Goal: Task Accomplishment & Management: Complete application form

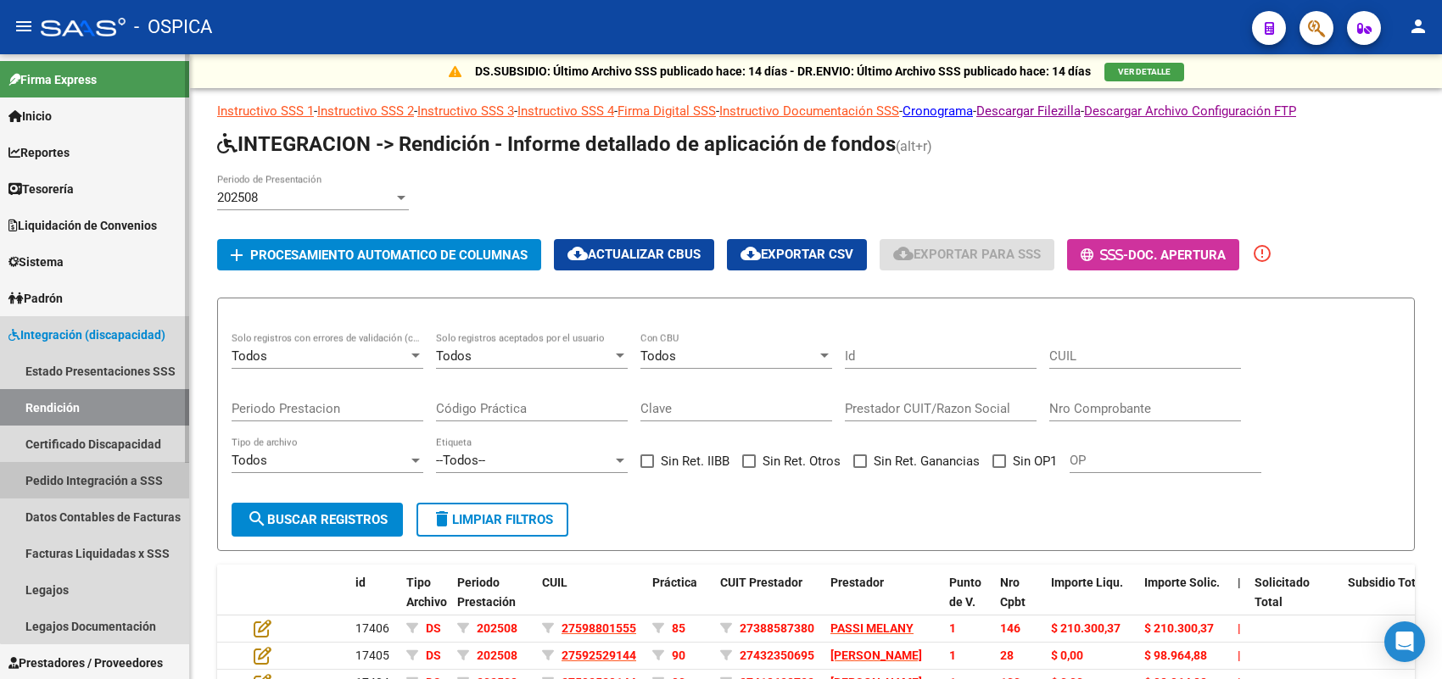
click at [99, 467] on link "Pedido Integración a SSS" at bounding box center [94, 480] width 189 height 36
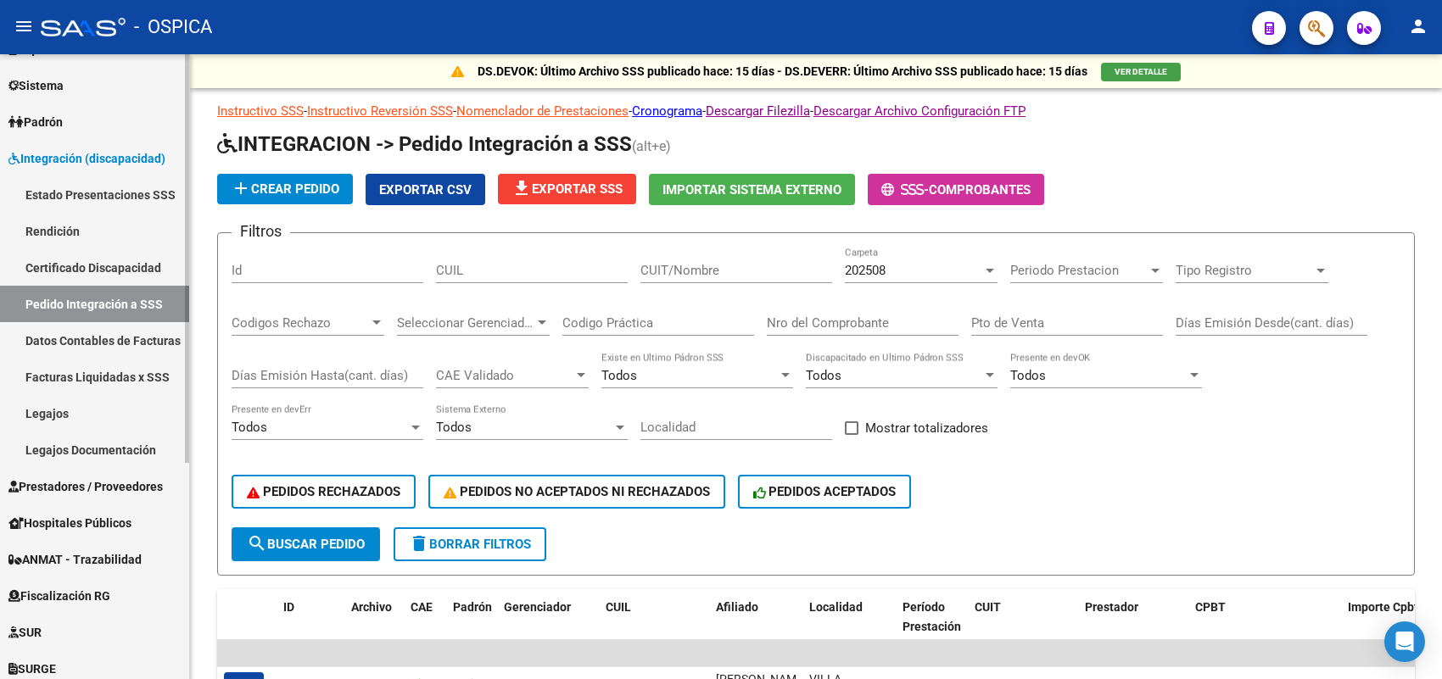
scroll to position [212, 0]
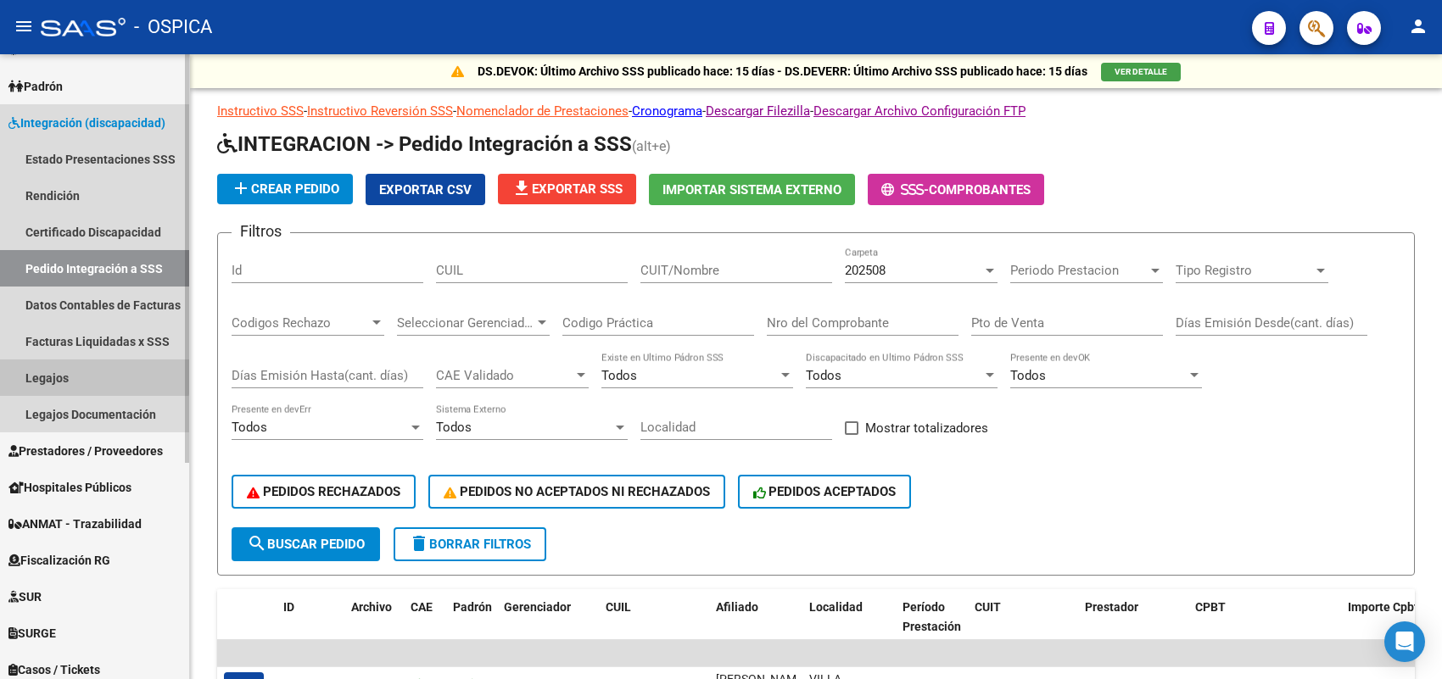
click at [64, 362] on link "Legajos" at bounding box center [94, 378] width 189 height 36
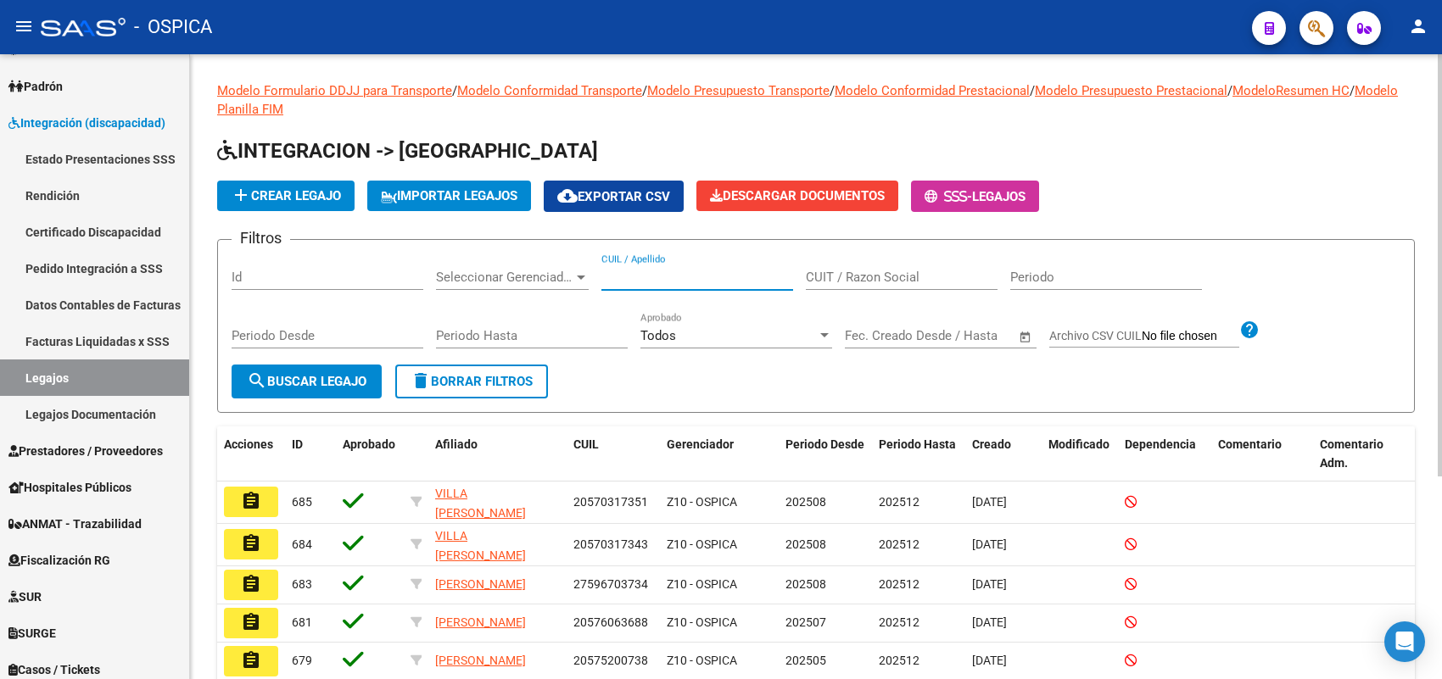
click at [646, 272] on input "CUIL / Apellido" at bounding box center [697, 277] width 192 height 15
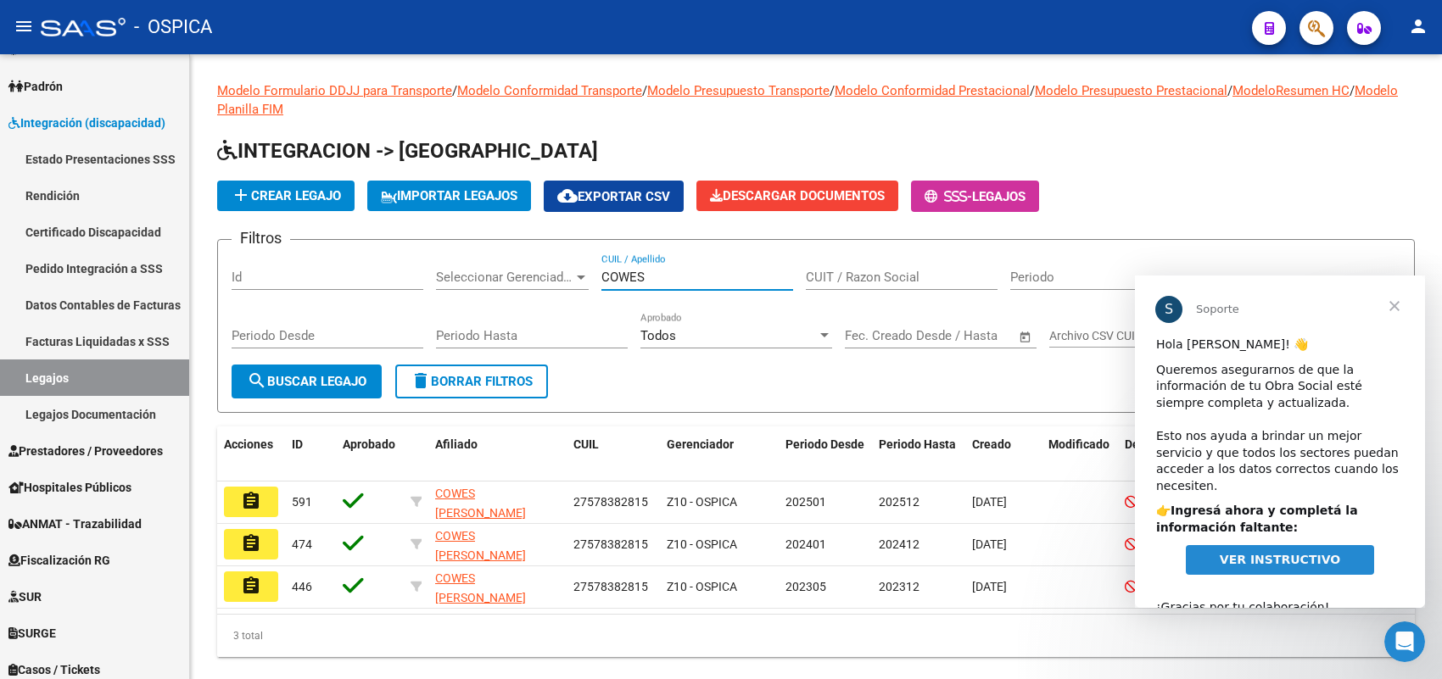
type input "COWES"
click at [1389, 301] on span "Cerrar" at bounding box center [1394, 306] width 61 height 61
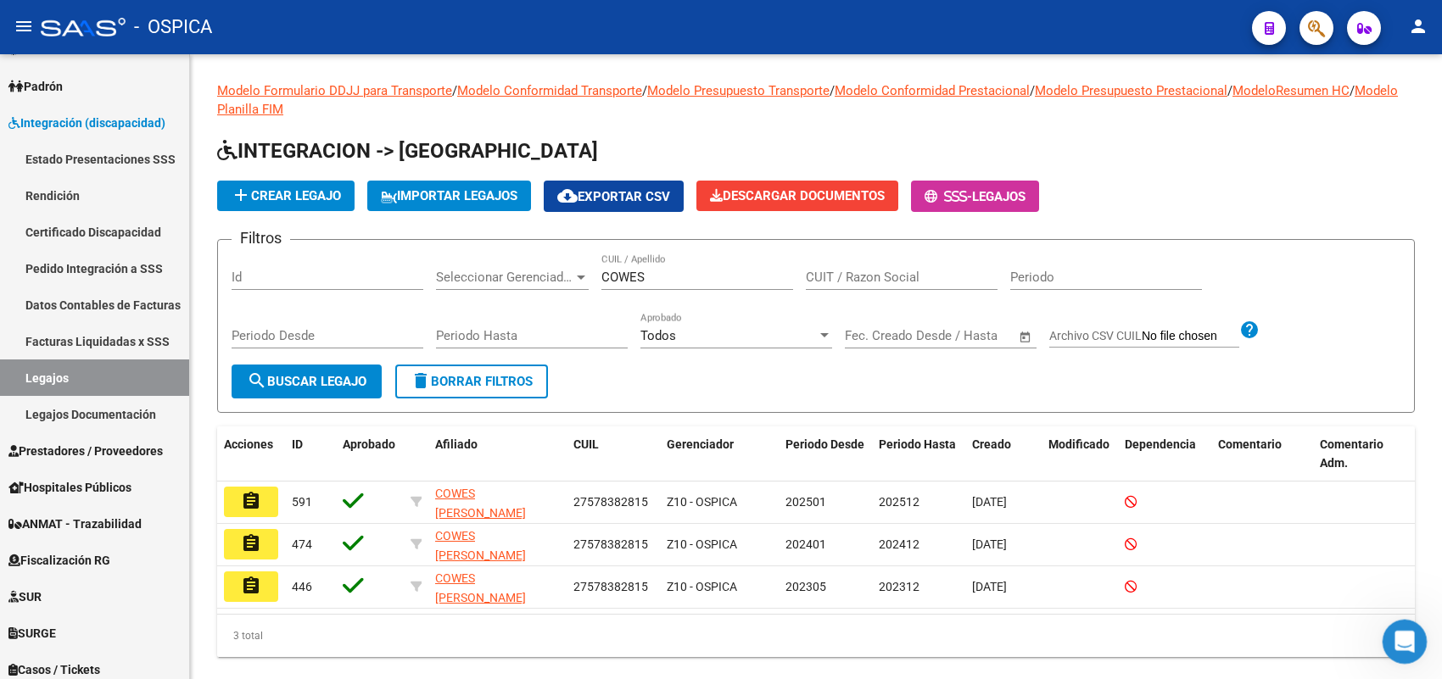
click at [1414, 632] on icon "Abrir Intercom Messenger" at bounding box center [1403, 640] width 28 height 28
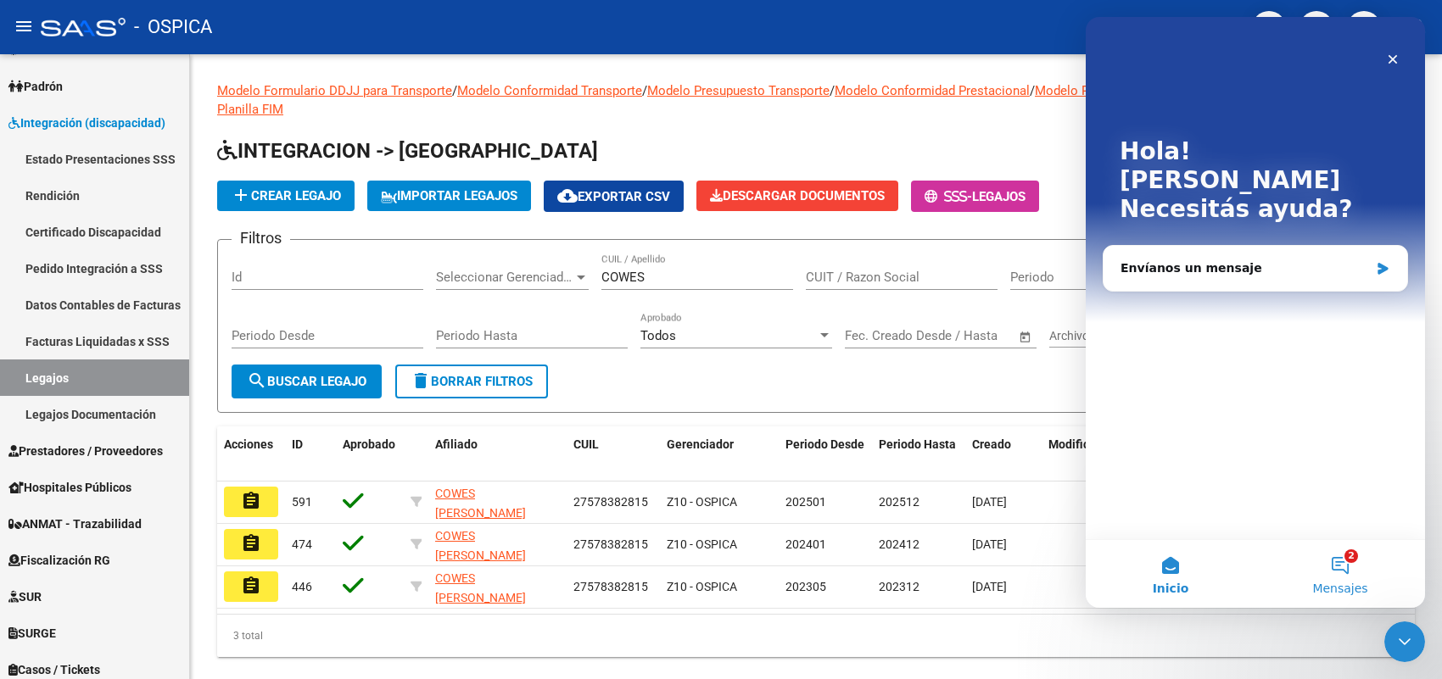
click at [1320, 571] on button "2 Mensajes" at bounding box center [1340, 574] width 170 height 68
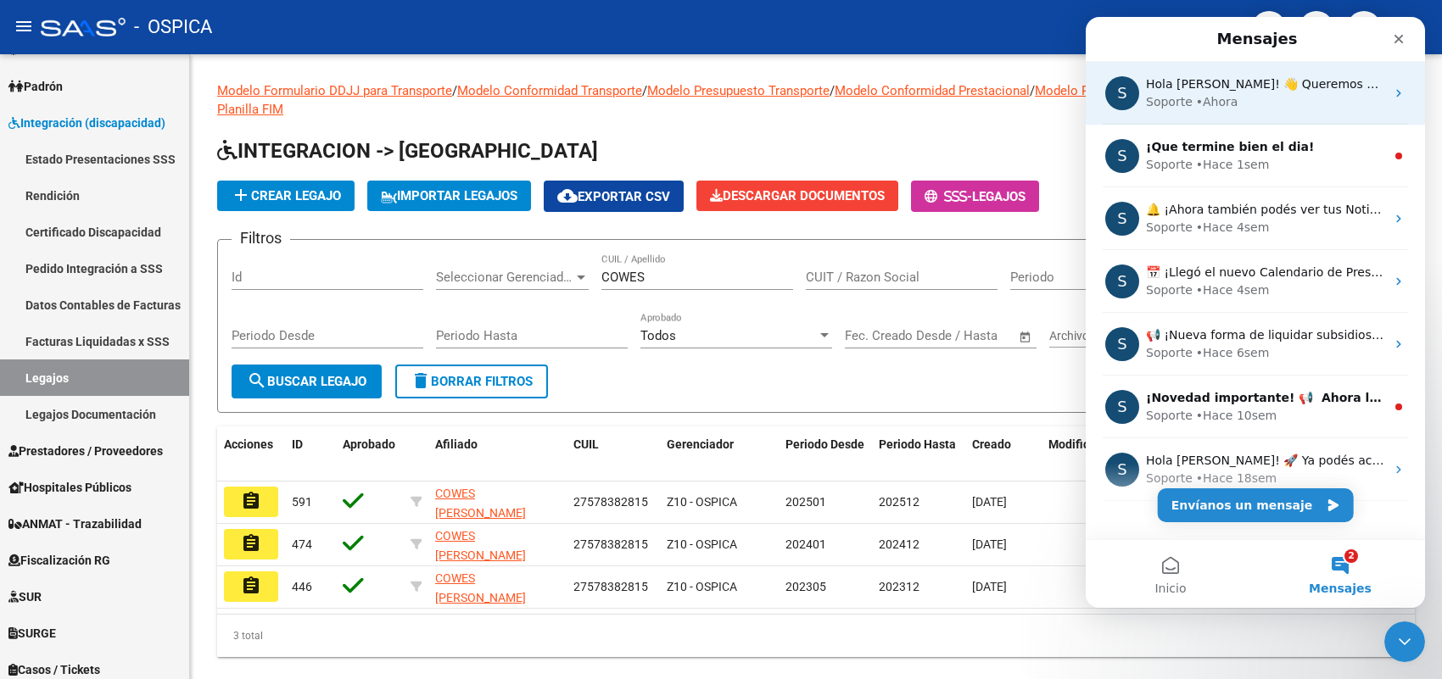
click at [1203, 98] on div "• [GEOGRAPHIC_DATA]" at bounding box center [1217, 102] width 42 height 18
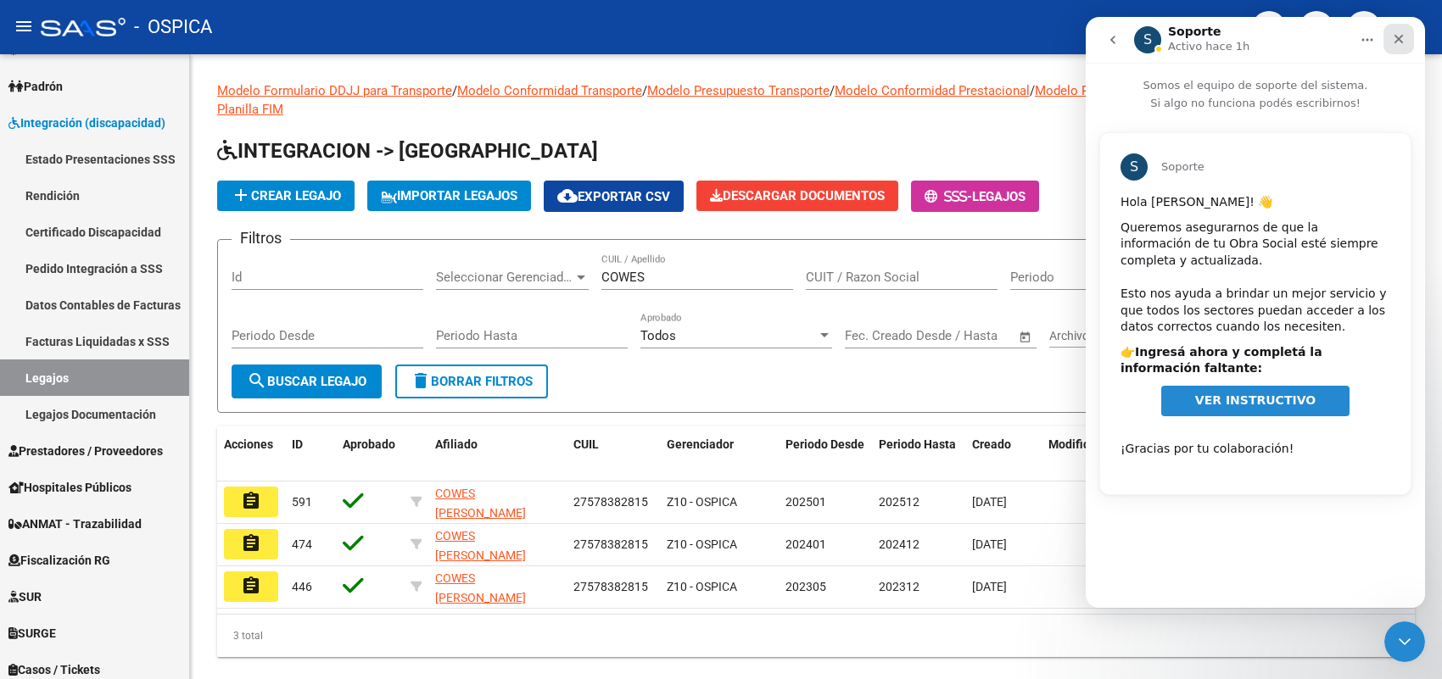
click at [1394, 41] on icon "Cerrar" at bounding box center [1399, 39] width 14 height 14
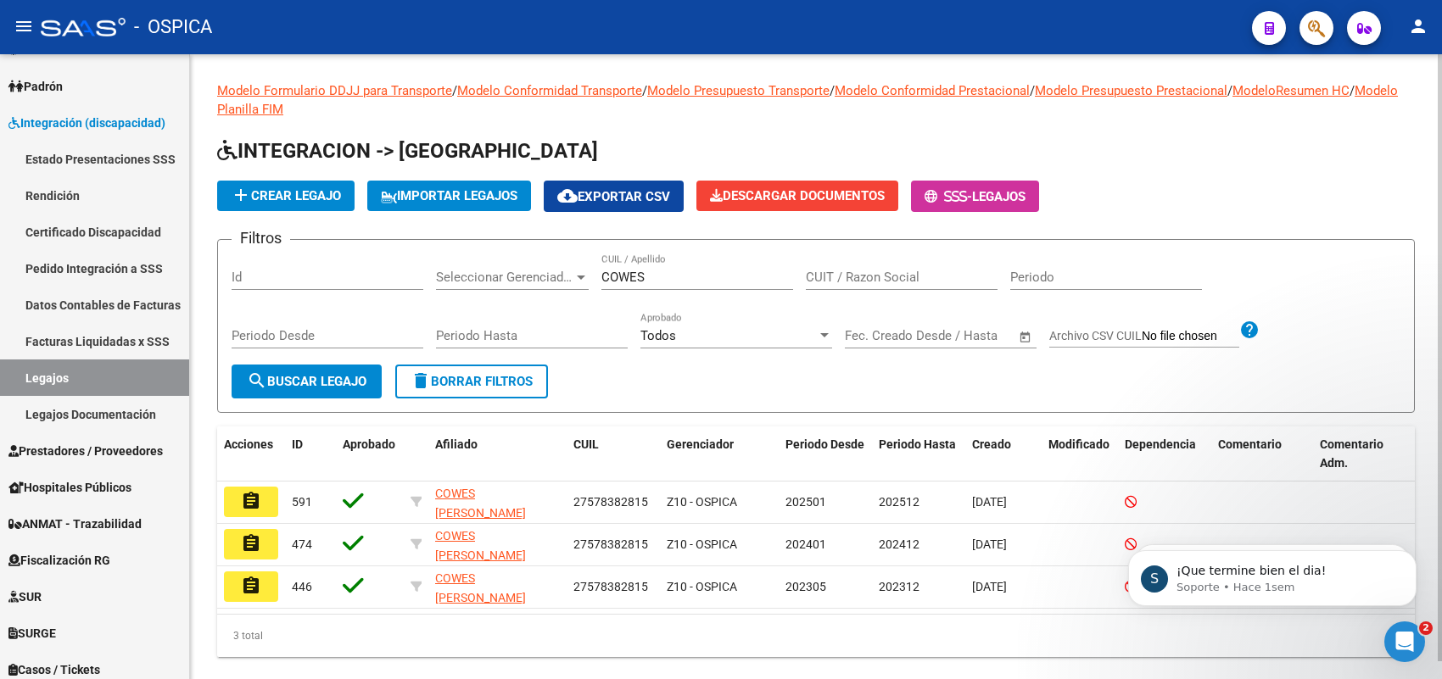
click at [657, 277] on input "COWES" at bounding box center [697, 277] width 192 height 15
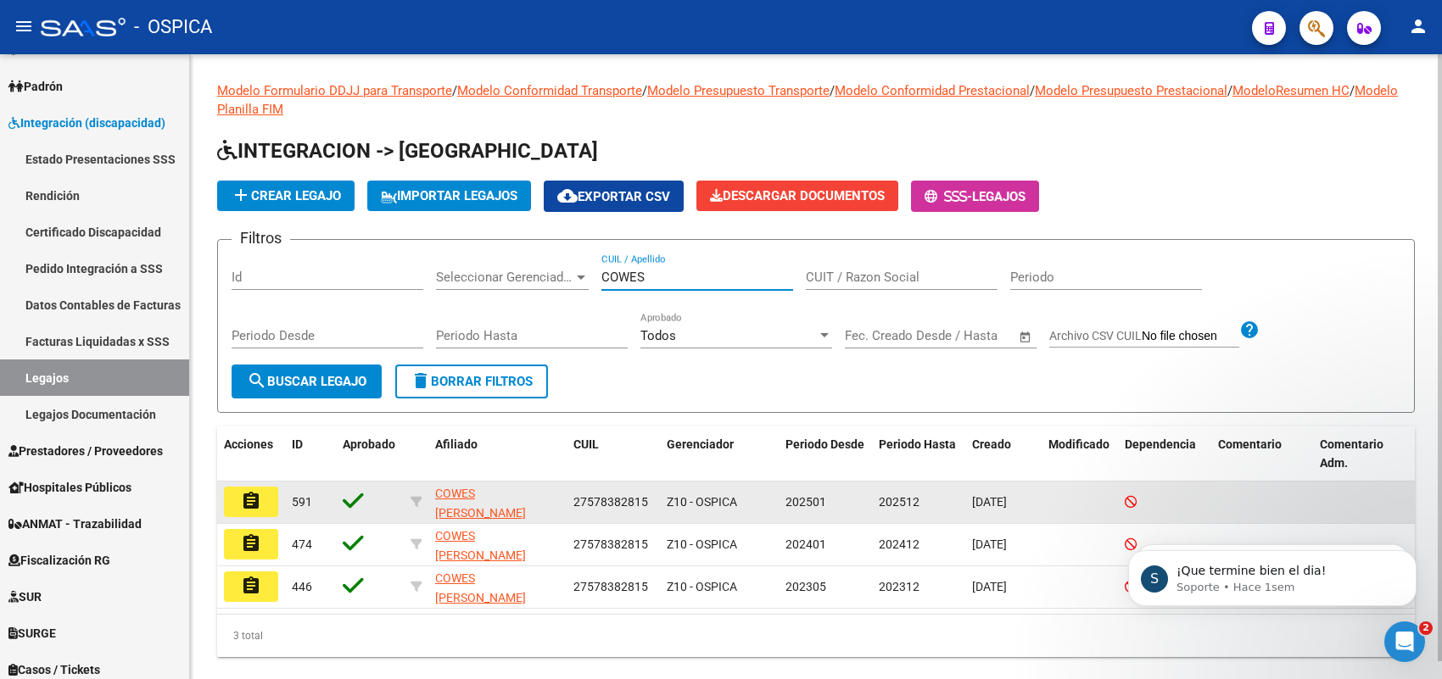
click at [252, 492] on mat-icon "assignment" at bounding box center [251, 501] width 20 height 20
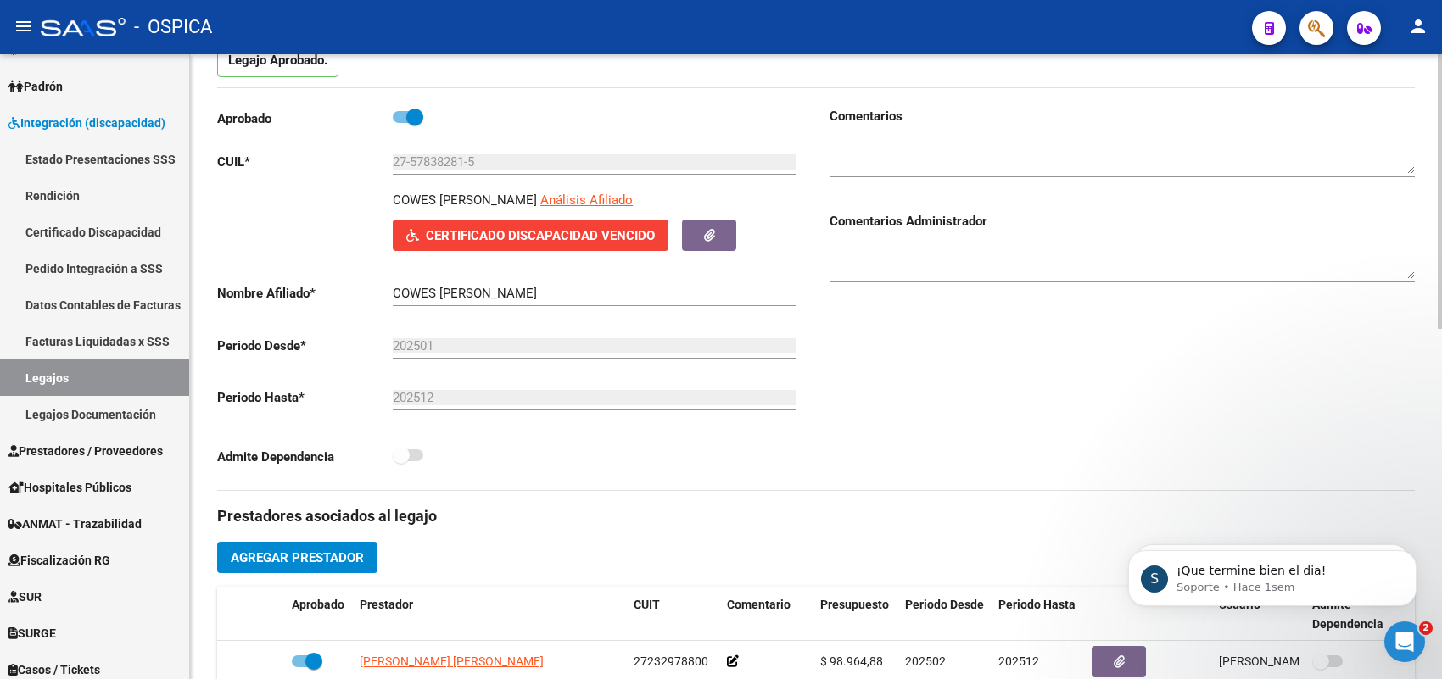
scroll to position [318, 0]
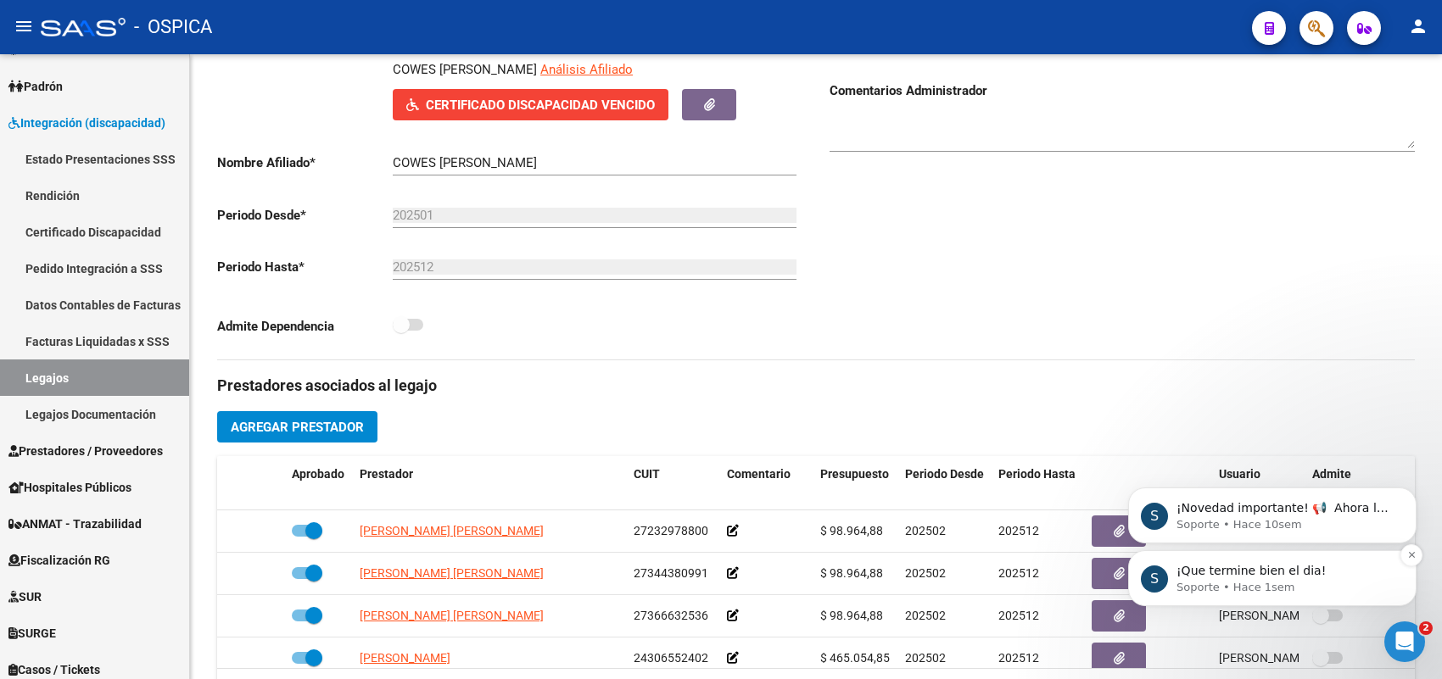
click at [1302, 581] on p "Soporte • Hace 1sem" at bounding box center [1286, 587] width 219 height 15
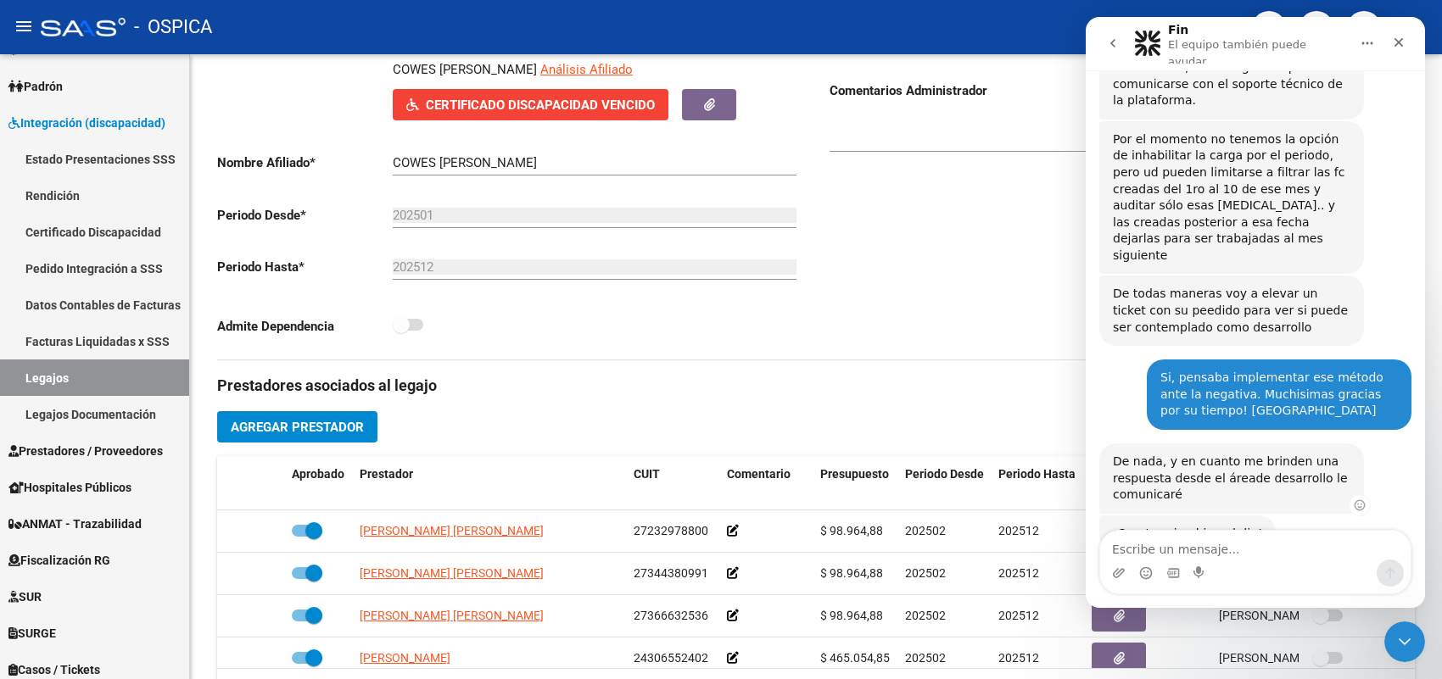
scroll to position [312, 0]
click at [1395, 36] on icon "Cerrar" at bounding box center [1399, 43] width 14 height 14
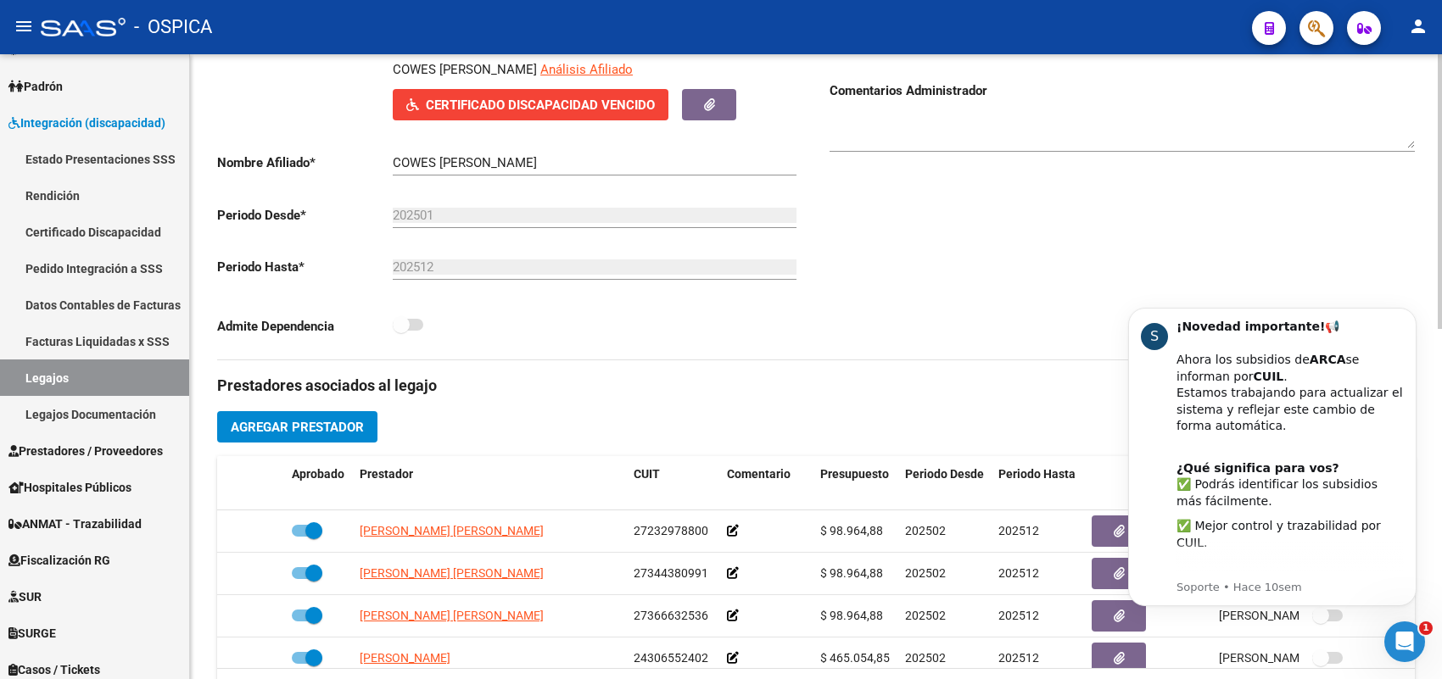
scroll to position [0, 0]
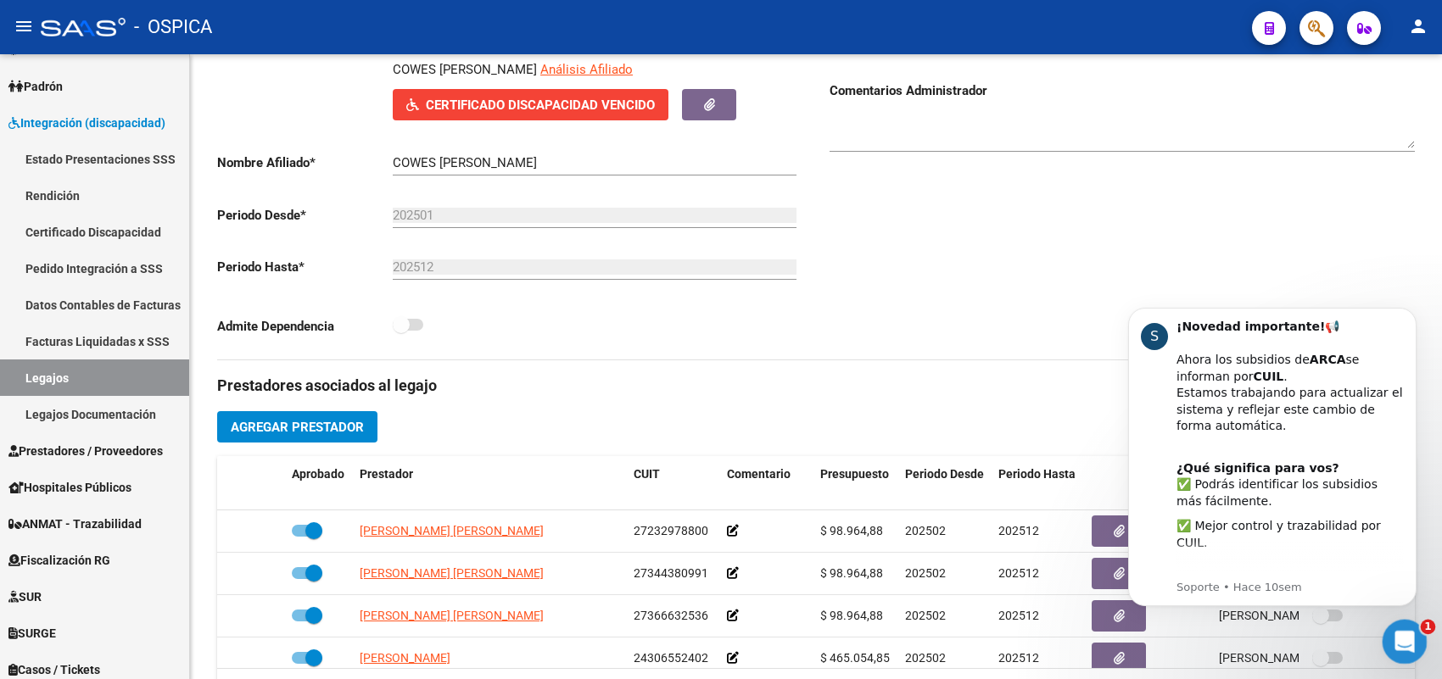
click at [1414, 623] on div "Abrir Intercom Messenger" at bounding box center [1402, 640] width 56 height 56
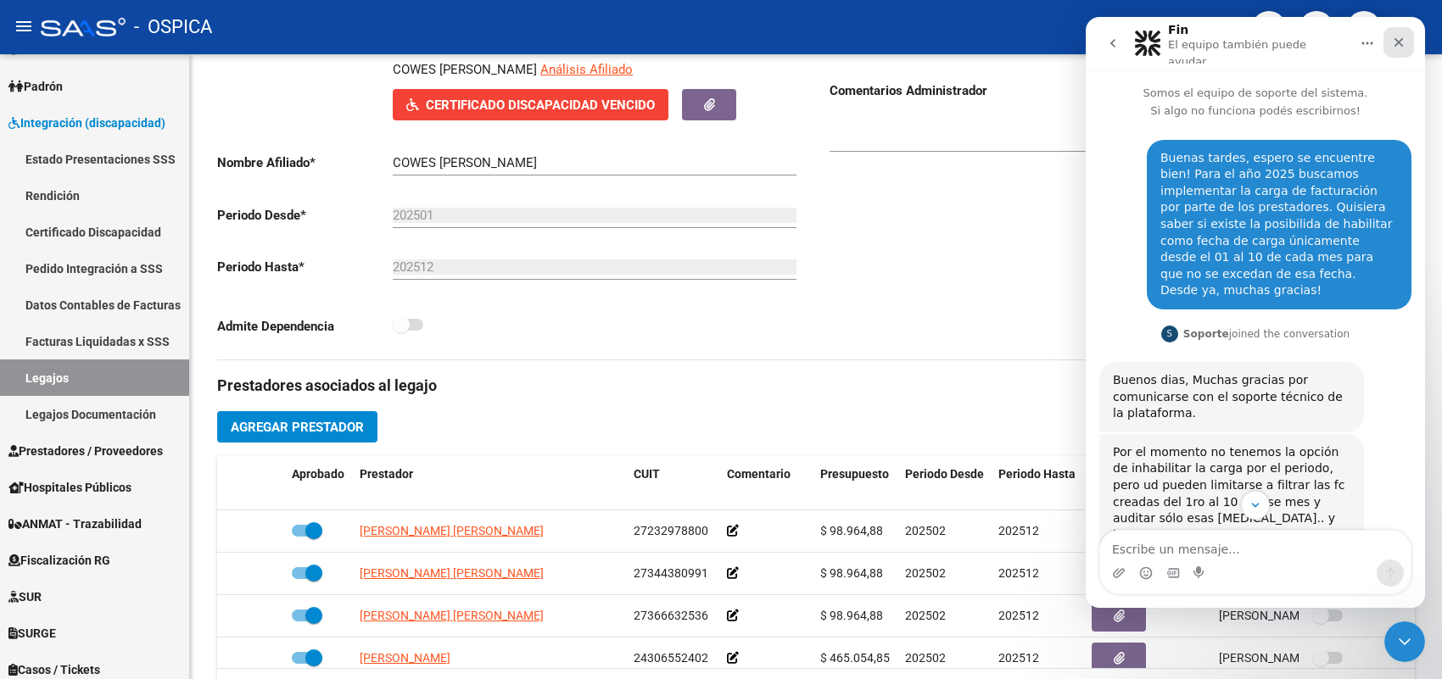
click at [1392, 41] on icon "Cerrar" at bounding box center [1399, 43] width 14 height 14
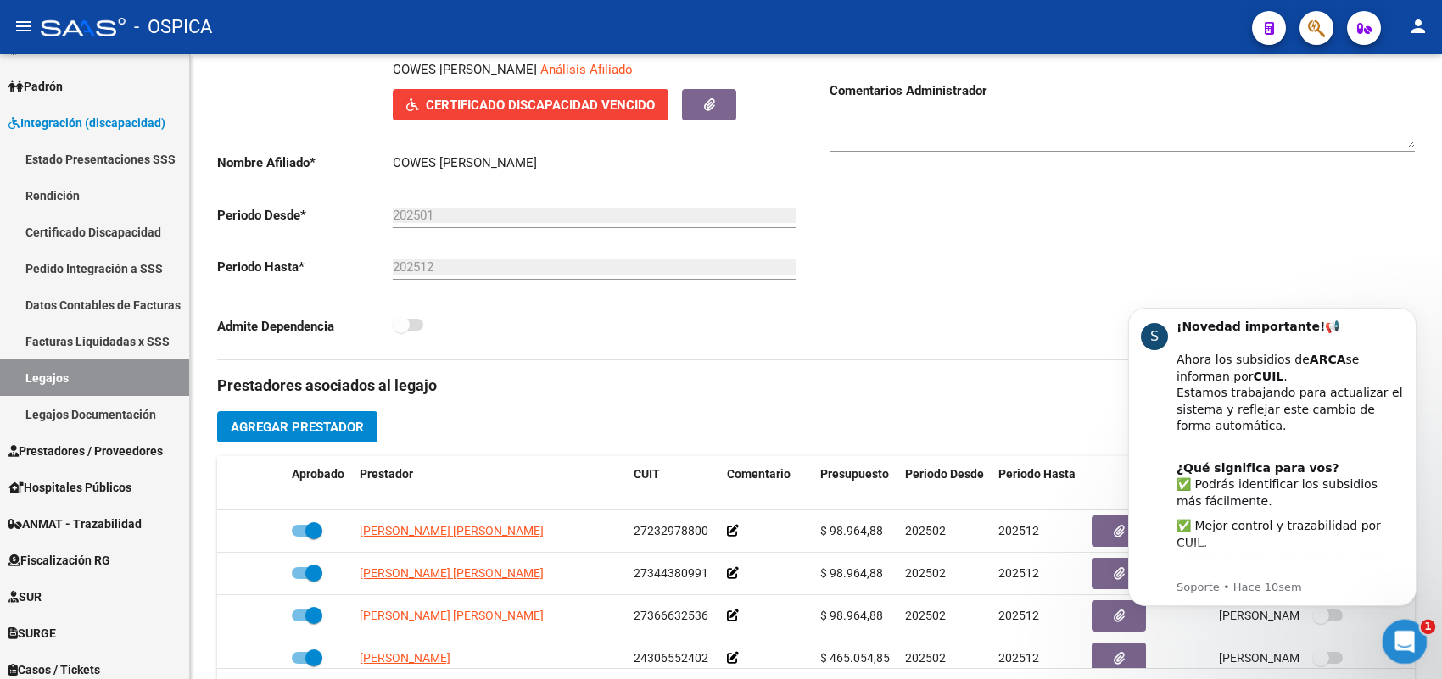
click at [1394, 649] on div "Abrir Intercom Messenger" at bounding box center [1402, 640] width 56 height 56
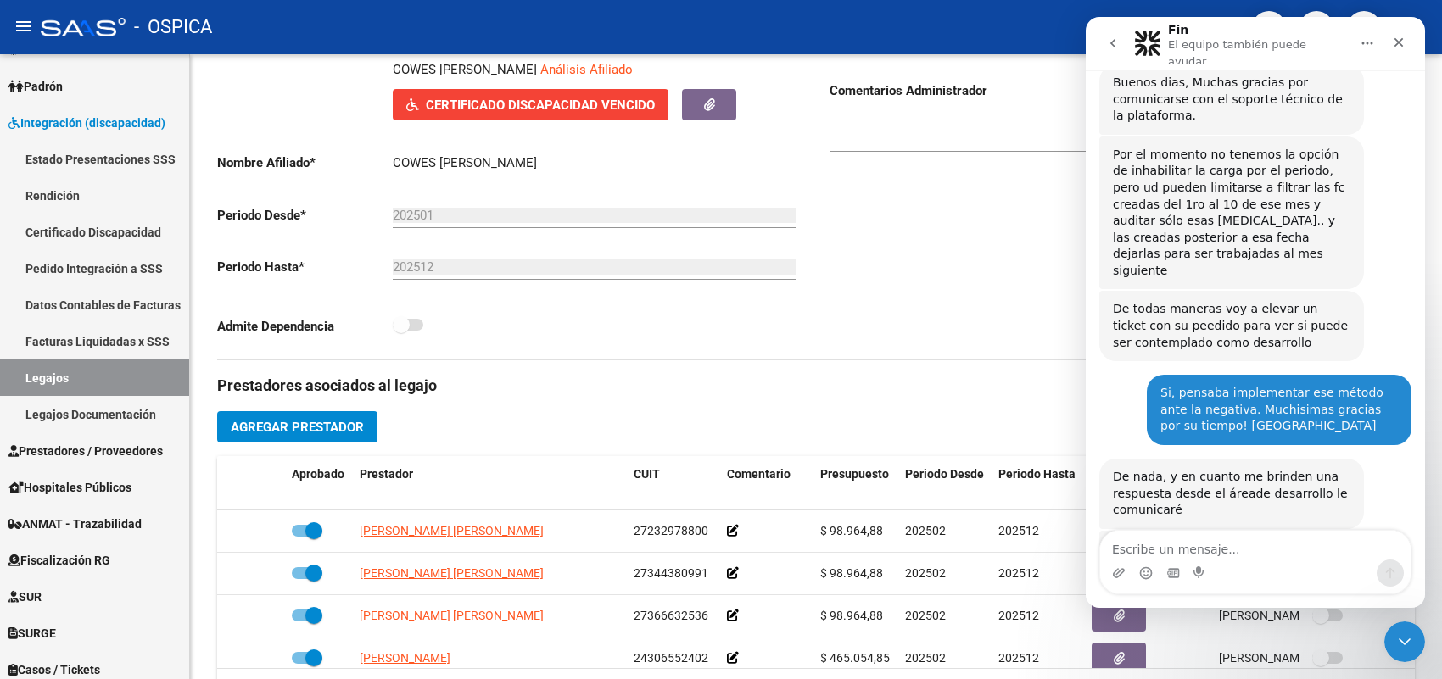
scroll to position [312, 0]
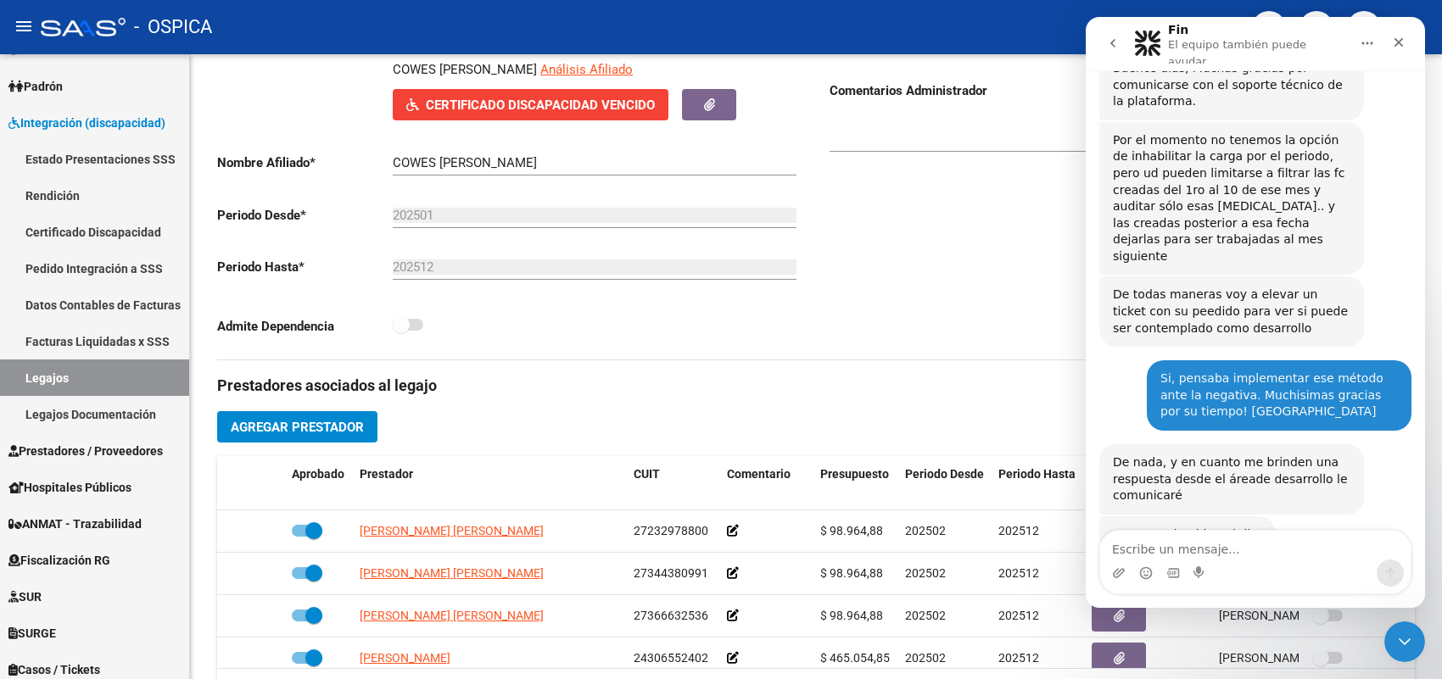
click at [1121, 37] on button "go back" at bounding box center [1113, 43] width 32 height 32
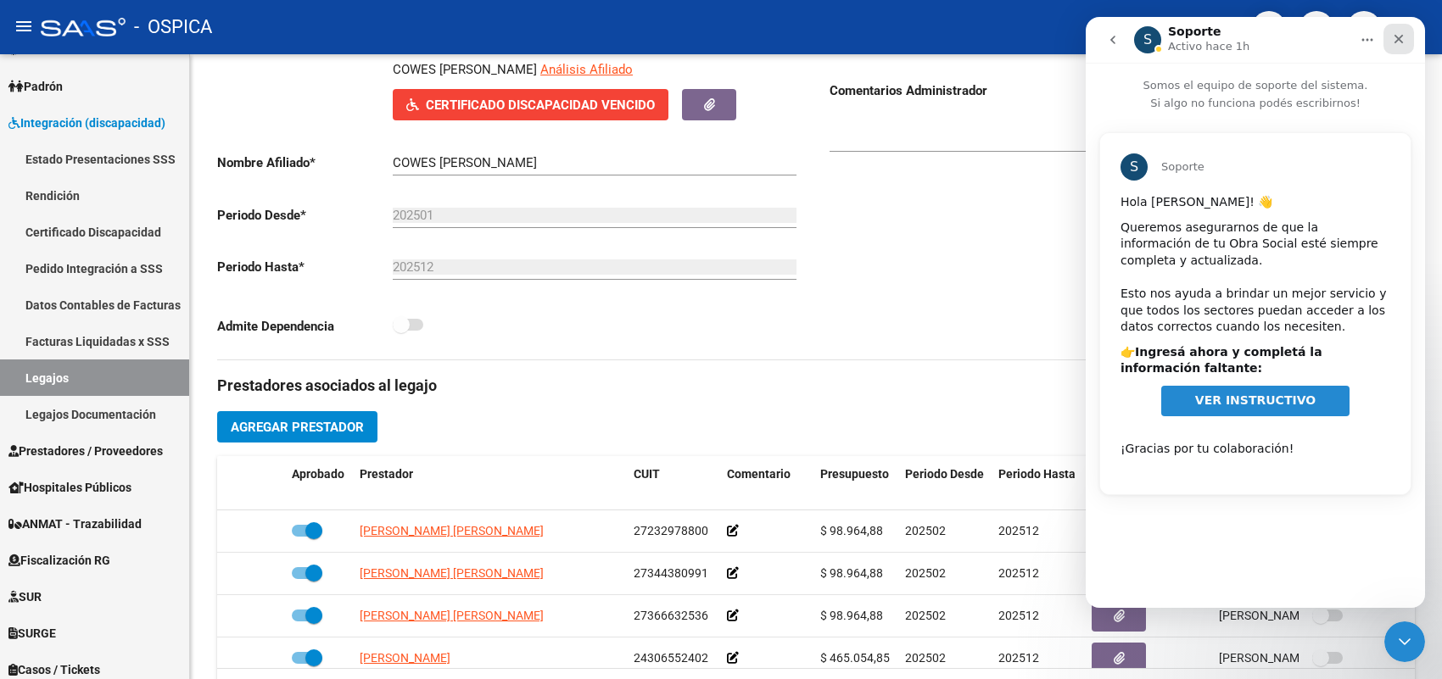
click at [1393, 37] on icon "Cerrar" at bounding box center [1399, 39] width 14 height 14
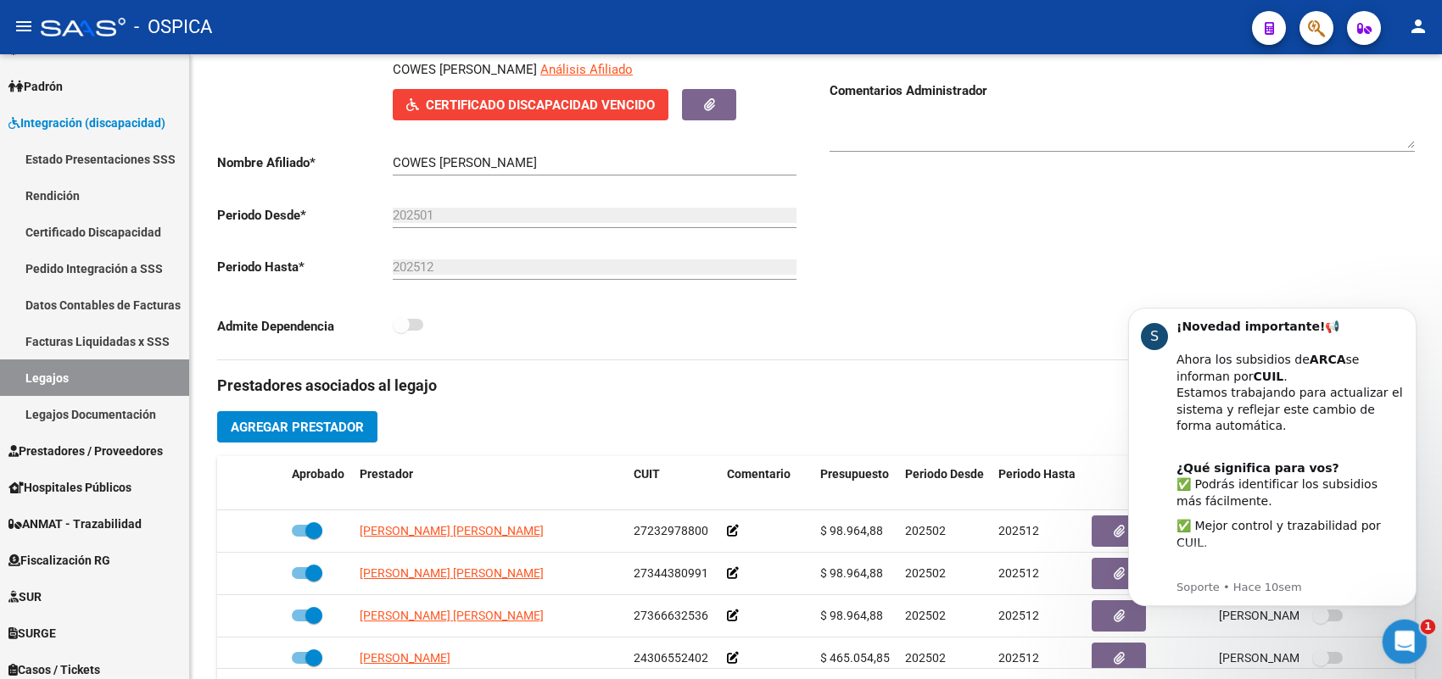
click at [1408, 648] on icon "Abrir Intercom Messenger" at bounding box center [1403, 640] width 28 height 28
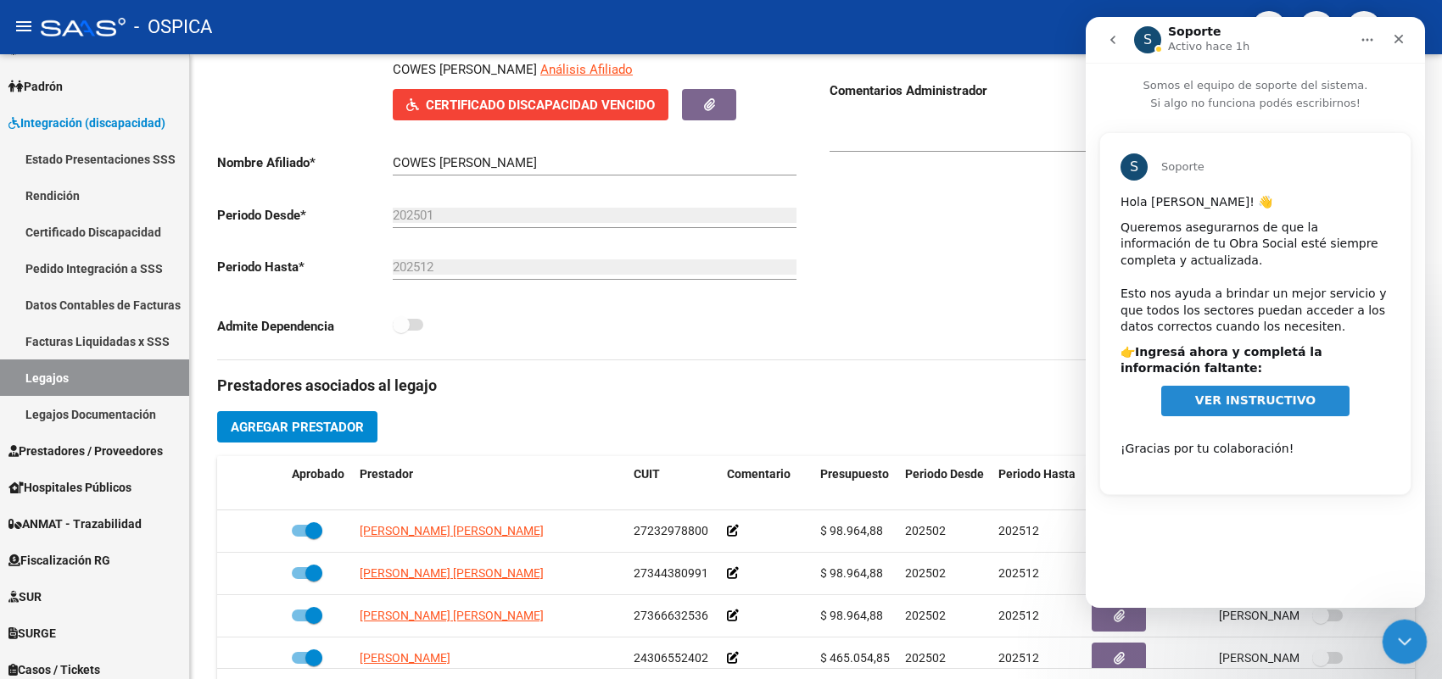
click at [1408, 648] on icon "Cerrar Intercom Messenger" at bounding box center [1402, 639] width 20 height 20
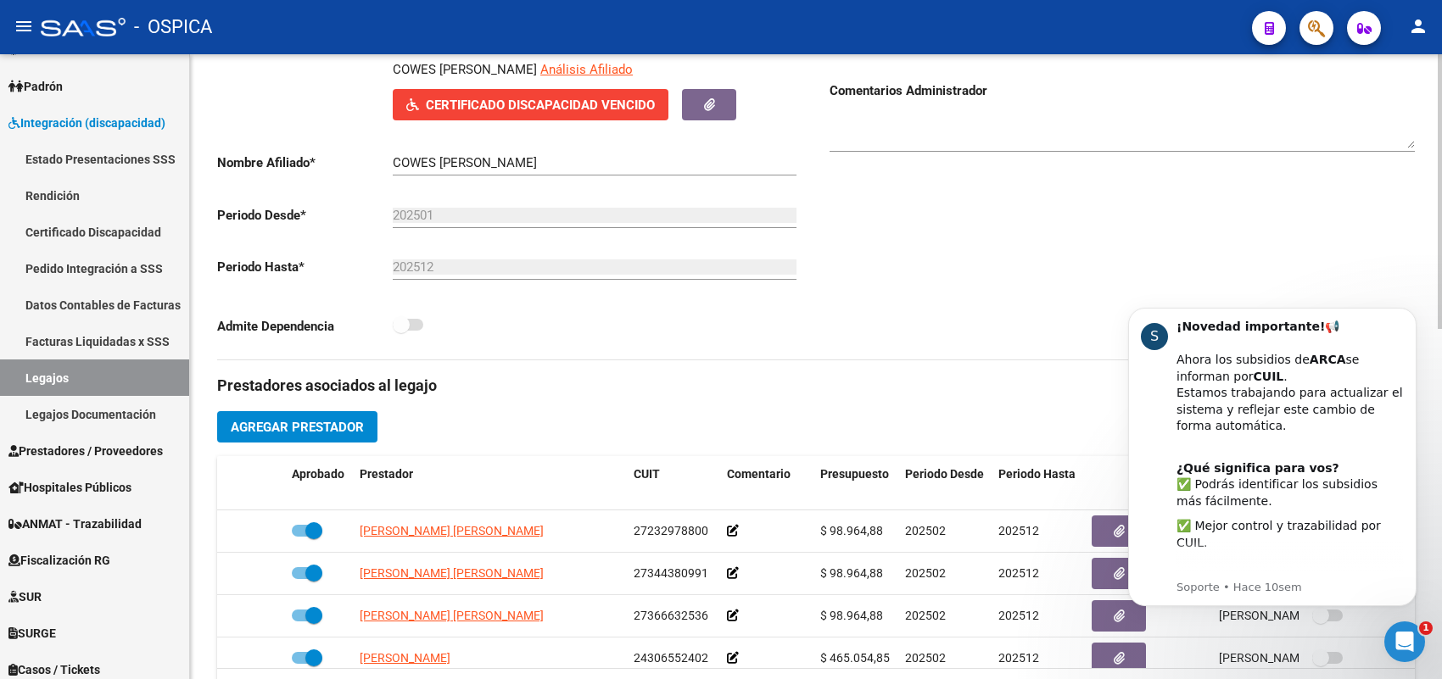
click at [1073, 200] on div "Comentarios Comentarios Administrador" at bounding box center [1115, 167] width 599 height 383
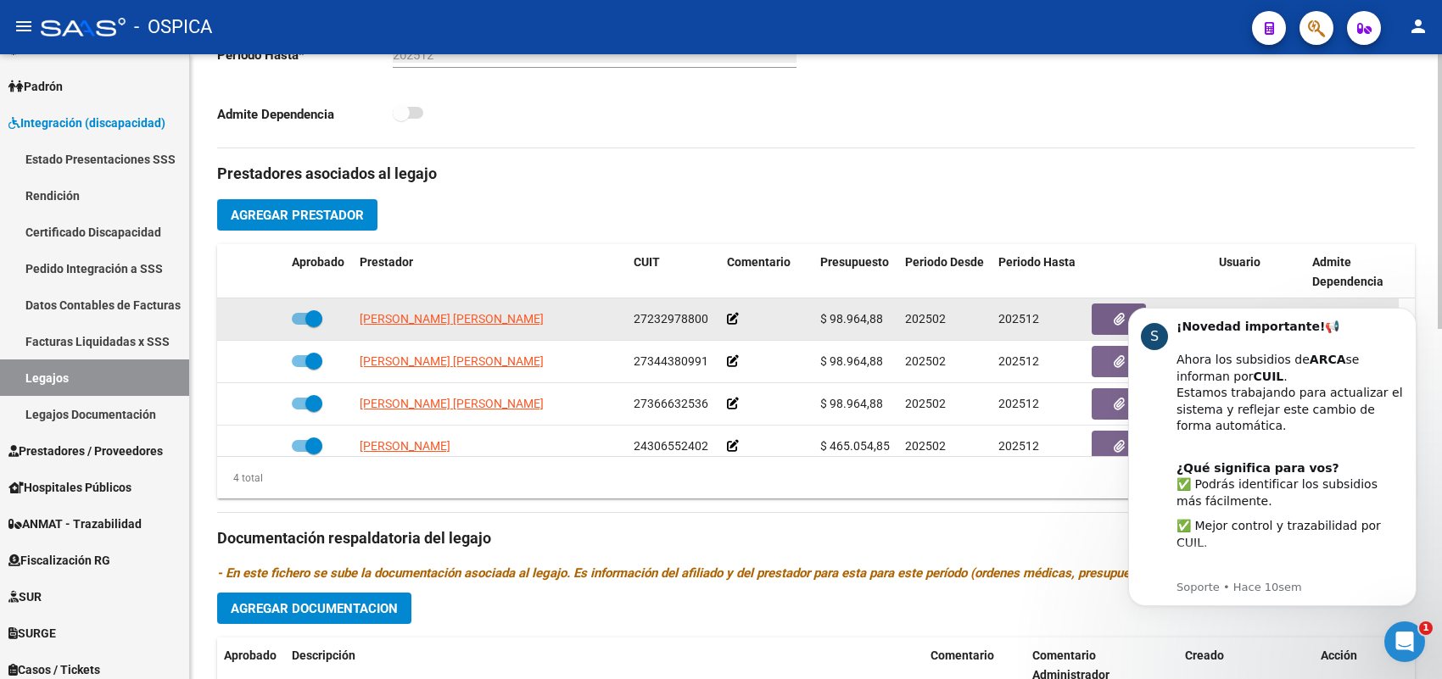
scroll to position [18, 0]
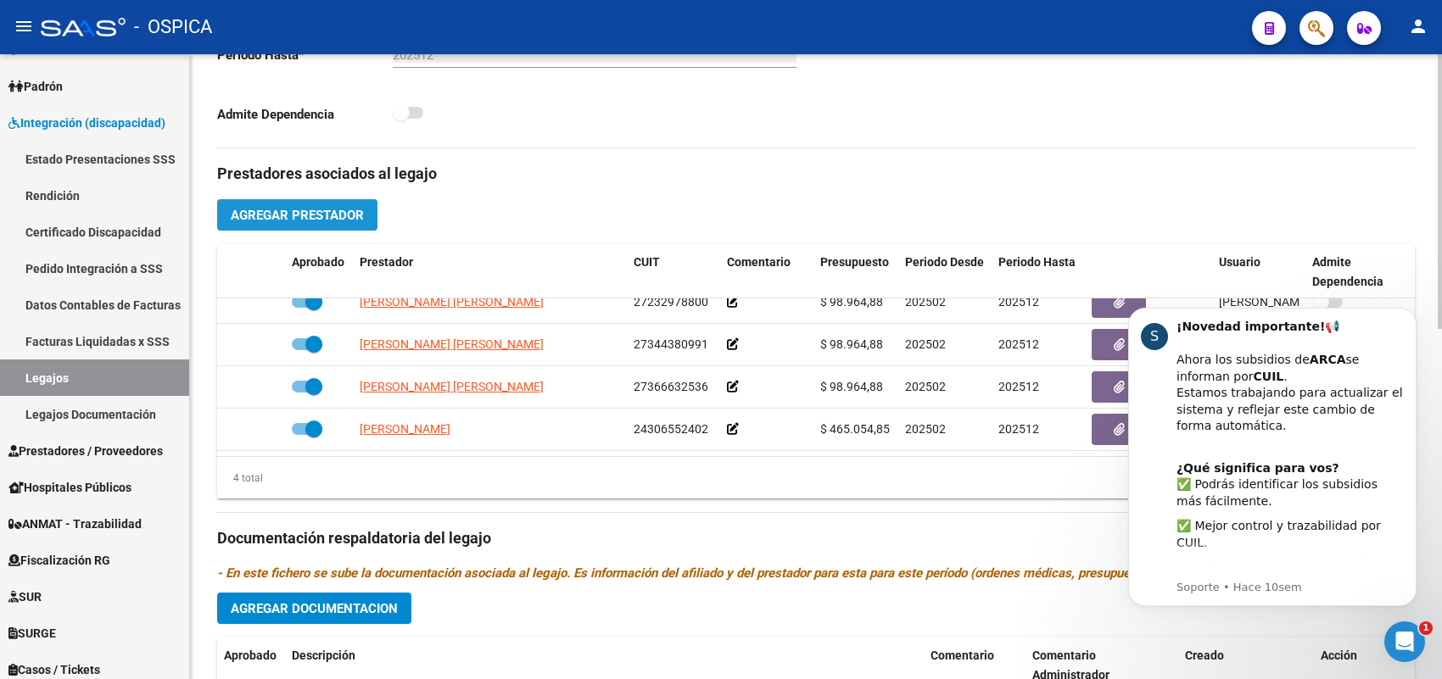
click at [357, 210] on span "Agregar Prestador" at bounding box center [297, 215] width 133 height 15
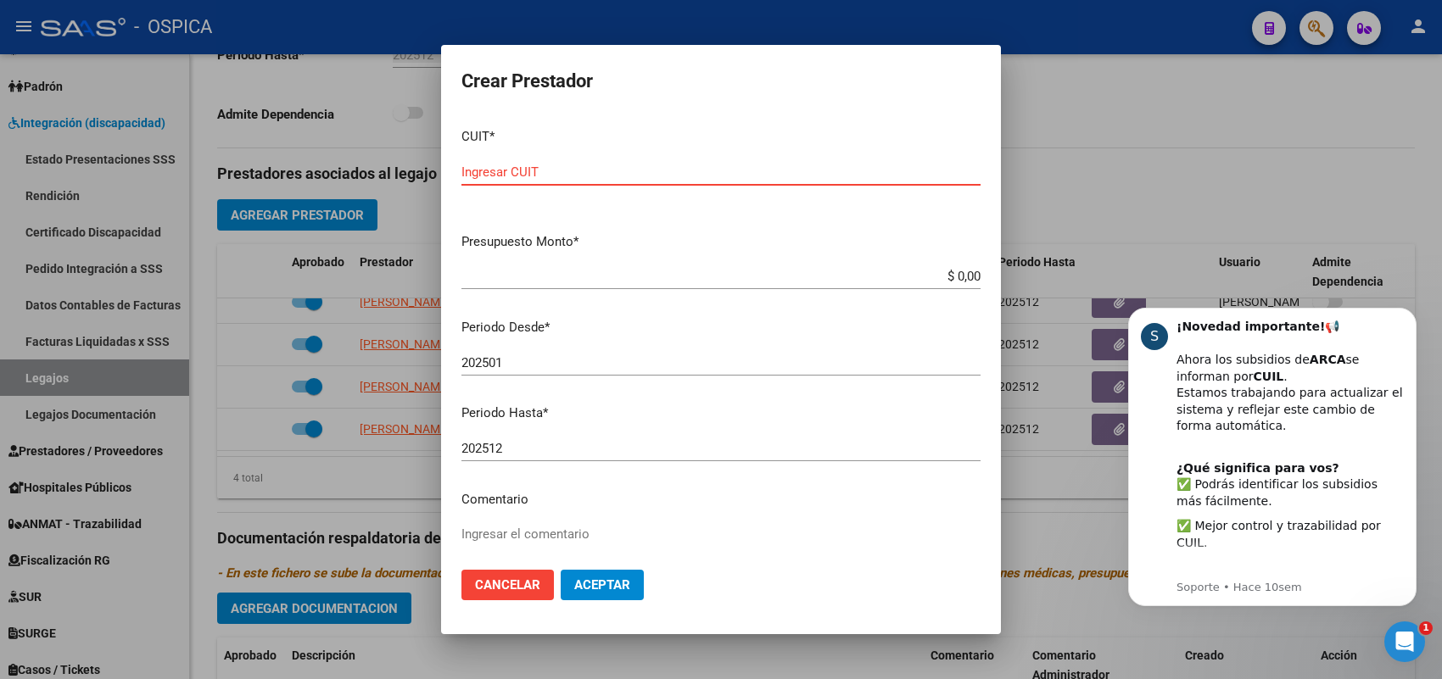
paste input "27-16903320-5"
type input "27-16903320-5"
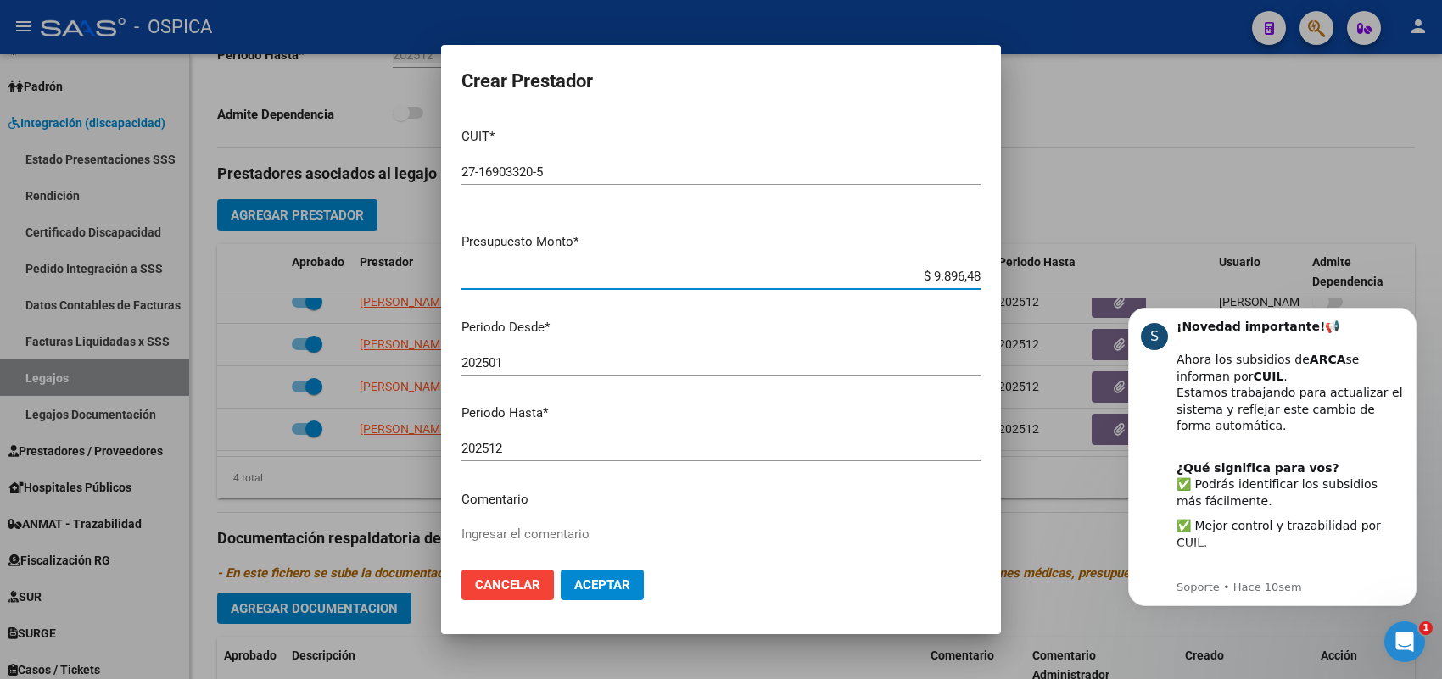
type input "$ 98.964,88"
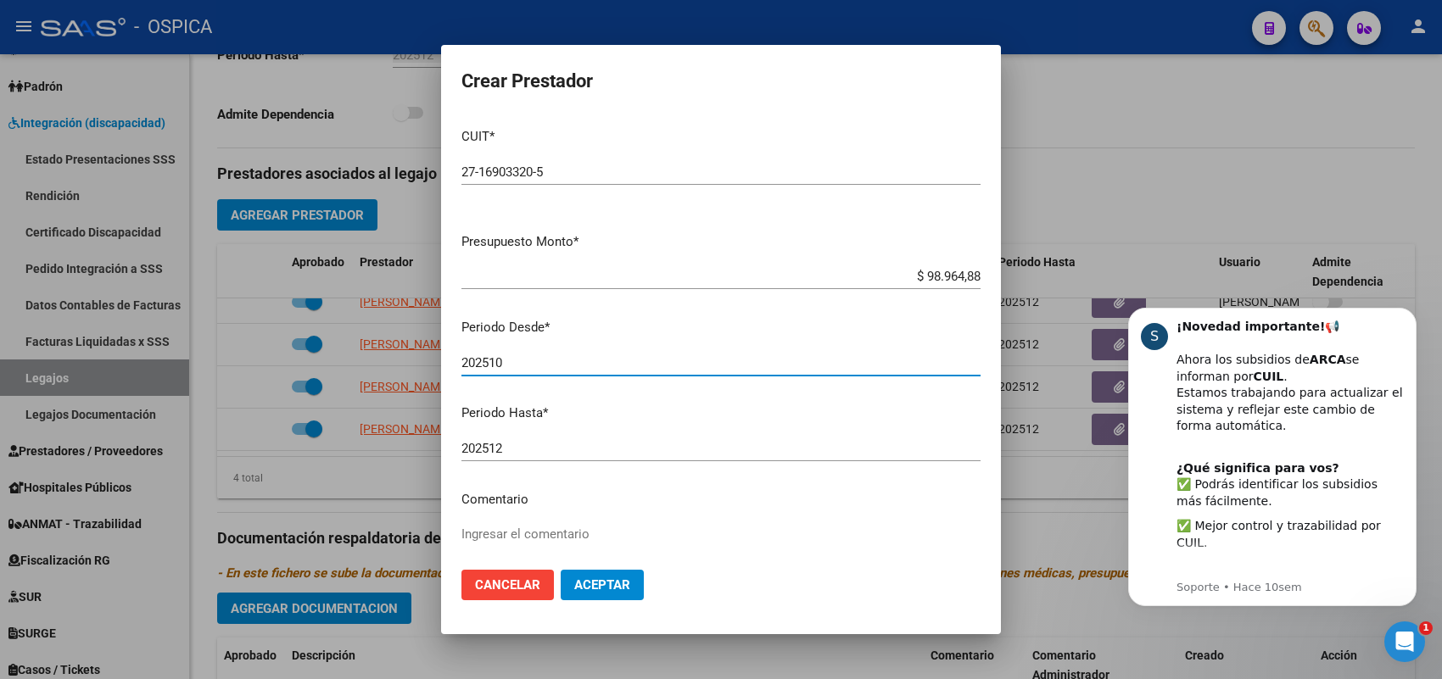
type input "202510"
click at [629, 573] on button "Aceptar" at bounding box center [602, 585] width 83 height 31
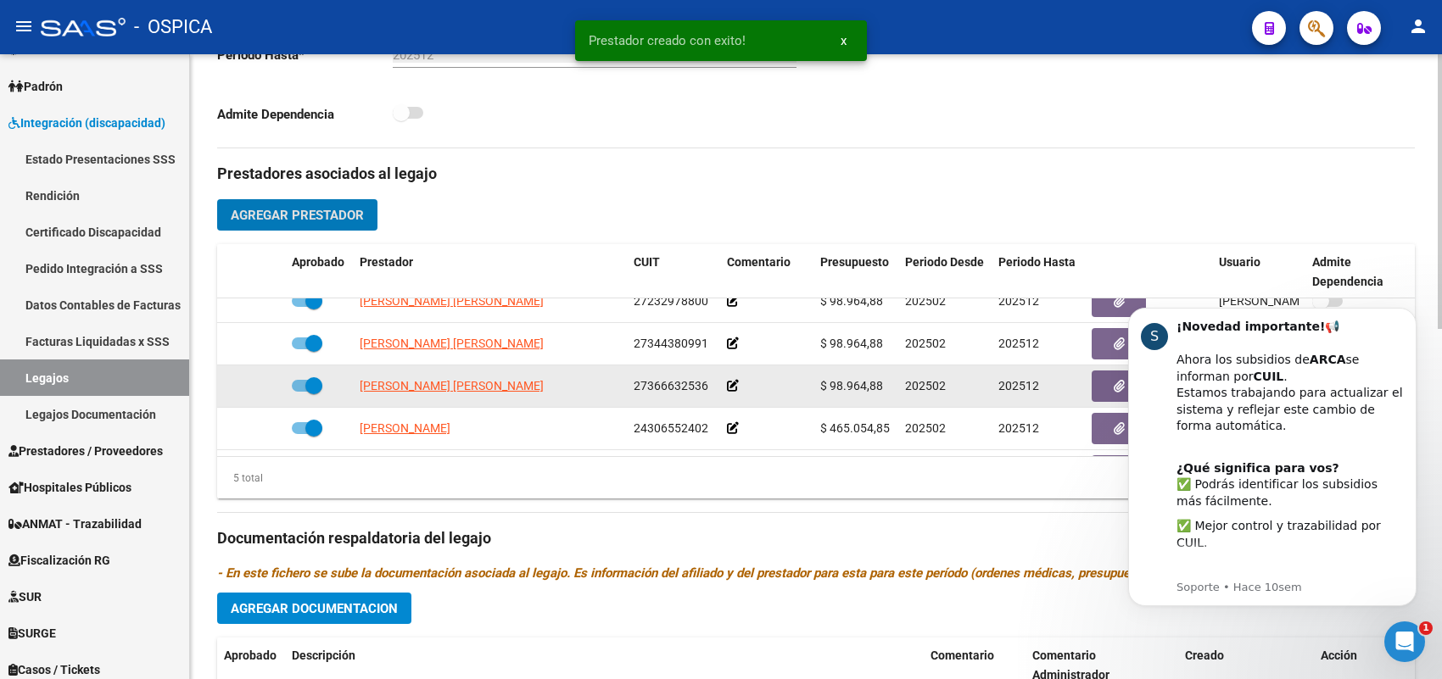
scroll to position [0, 0]
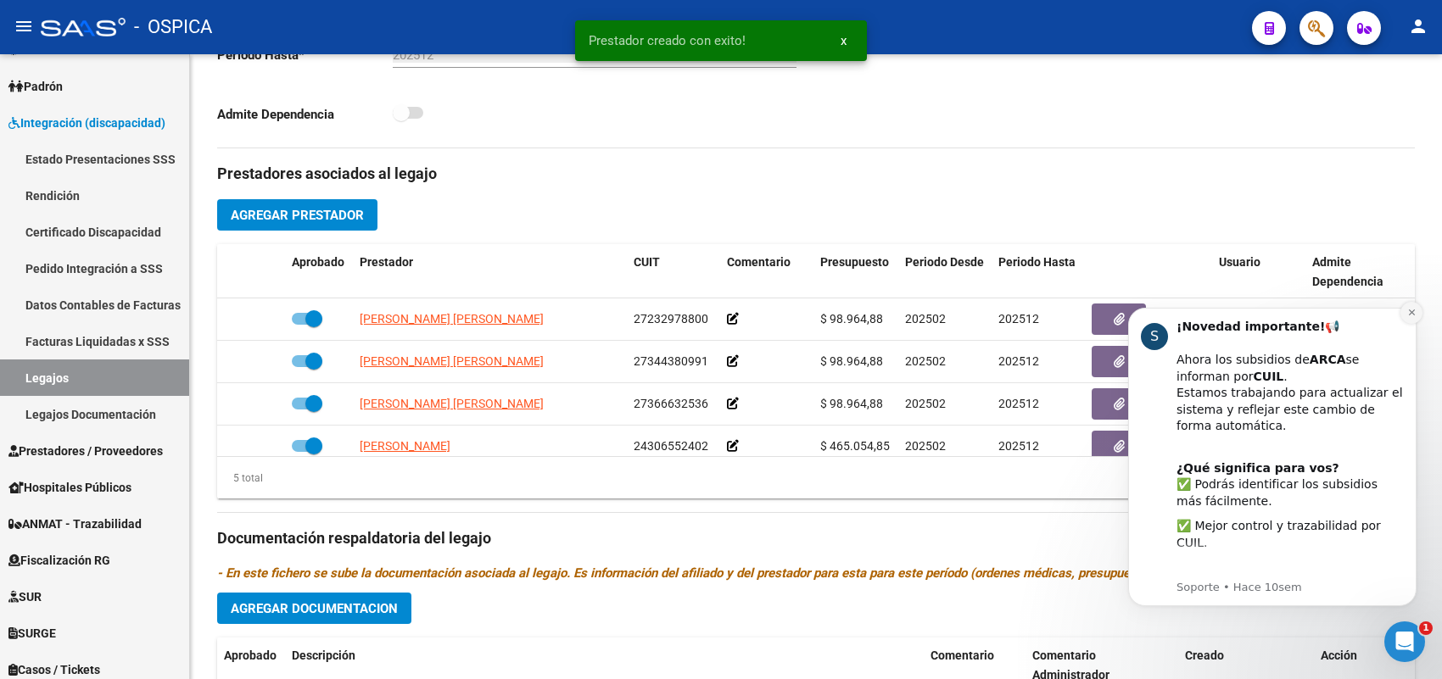
click at [1407, 312] on icon "Dismiss notification" at bounding box center [1411, 312] width 9 height 9
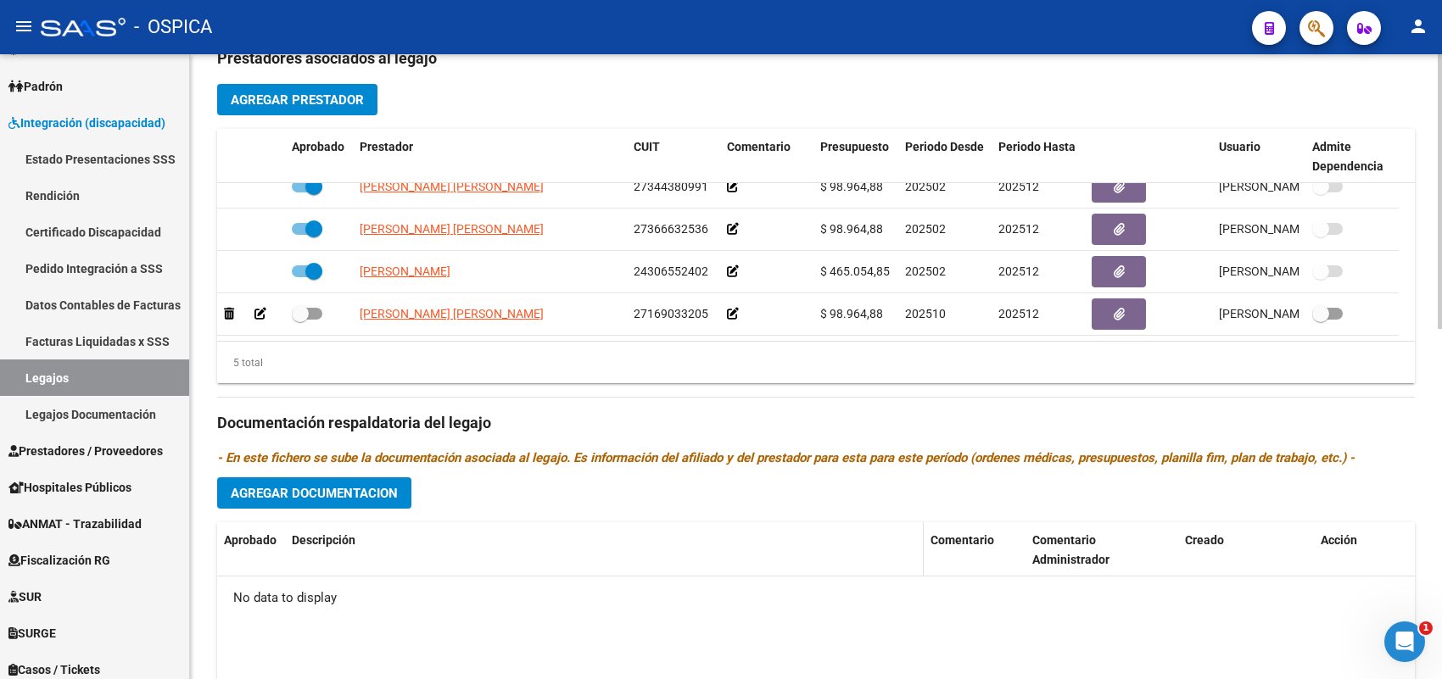
scroll to position [796, 0]
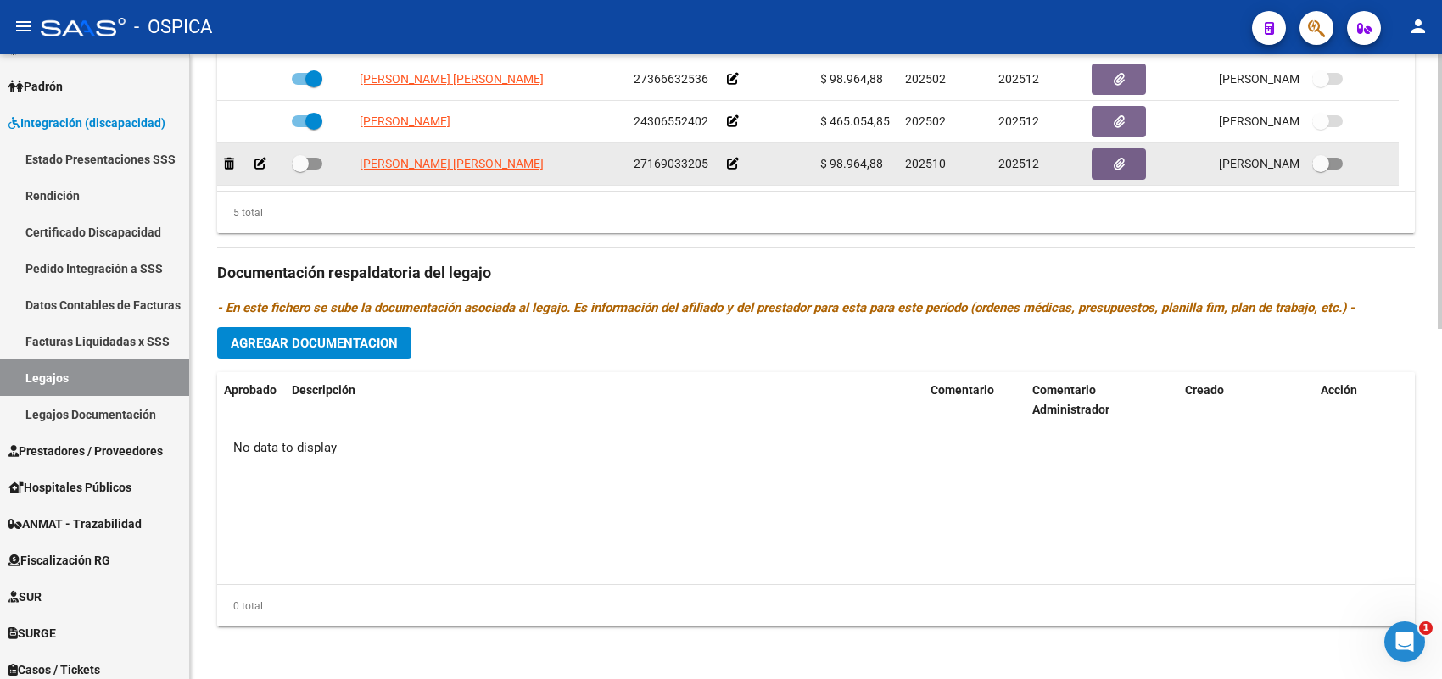
click at [307, 161] on span at bounding box center [300, 163] width 17 height 17
click at [300, 170] on input "checkbox" at bounding box center [299, 170] width 1 height 1
checkbox input "true"
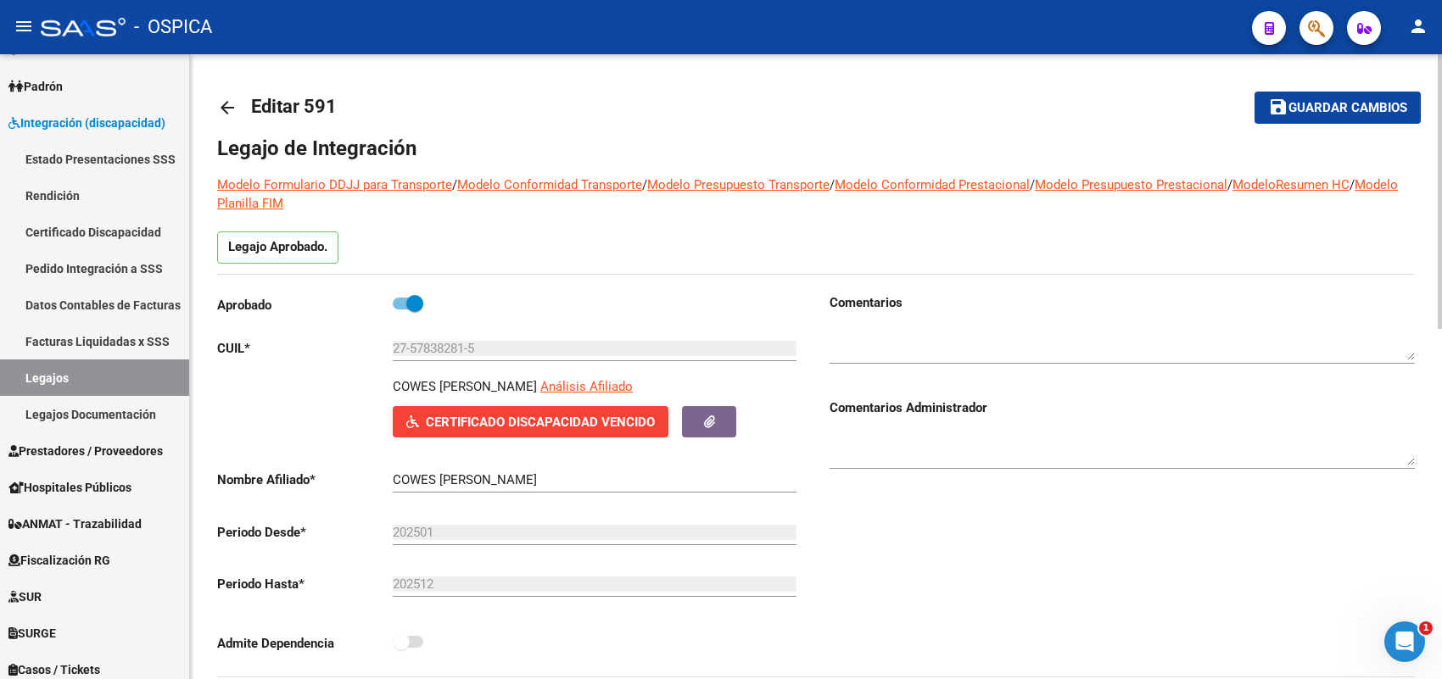
scroll to position [0, 0]
click at [1330, 104] on span "Guardar cambios" at bounding box center [1348, 109] width 119 height 15
